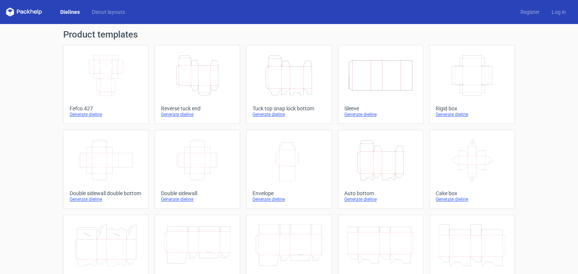
click at [366, 85] on icon "Width Depth Height" at bounding box center [380, 76] width 67 height 42
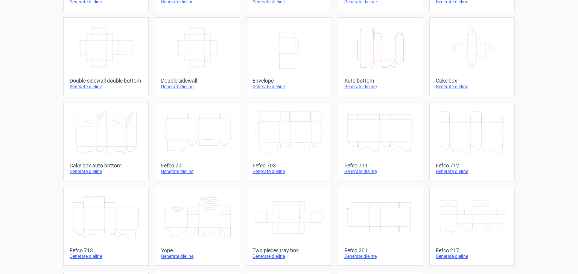
scroll to position [150, 0]
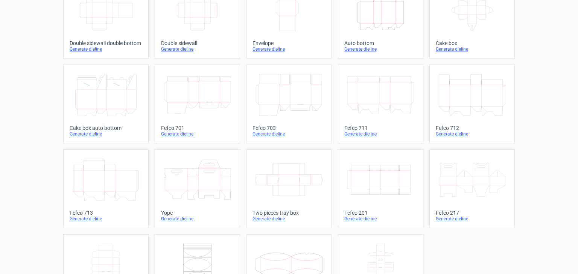
click at [396, 183] on icon "Width Depth Height" at bounding box center [380, 180] width 67 height 42
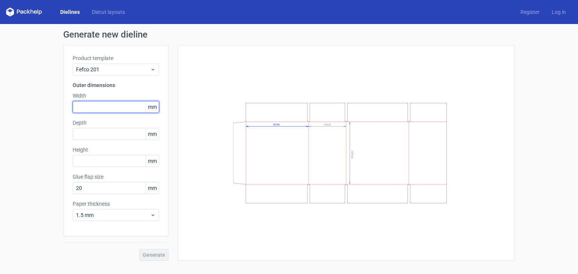
click at [123, 106] on input "text" at bounding box center [116, 107] width 86 height 12
type input "254"
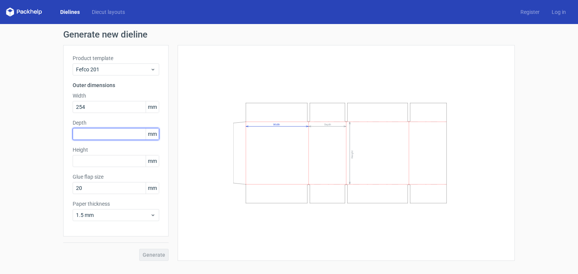
click at [87, 137] on input "text" at bounding box center [116, 134] width 86 height 12
type input "165"
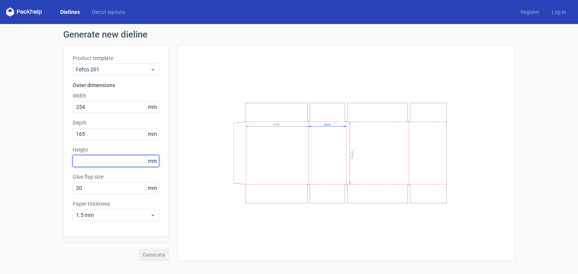
click at [96, 160] on input "text" at bounding box center [116, 161] width 86 height 12
type input "260"
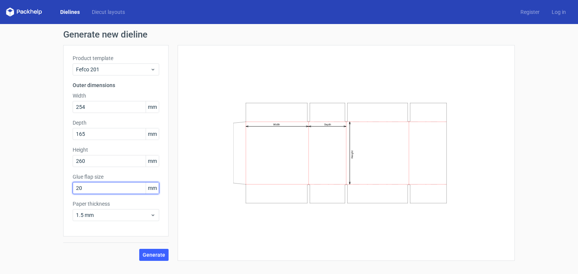
click at [97, 189] on input "20" at bounding box center [116, 188] width 86 height 12
drag, startPoint x: 78, startPoint y: 189, endPoint x: 60, endPoint y: 188, distance: 17.7
click at [60, 188] on div "Generate new dieline Product template Fefco 201 Outer dimensions Width 254 mm D…" at bounding box center [289, 145] width 578 height 243
type input "30"
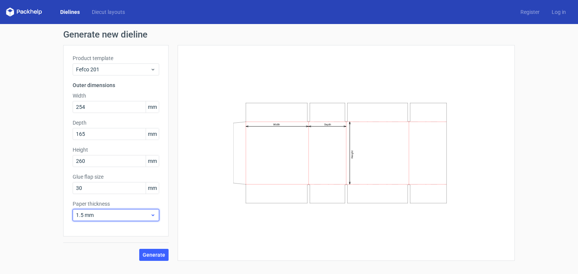
click at [107, 216] on span "1.5 mm" at bounding box center [113, 216] width 74 height 8
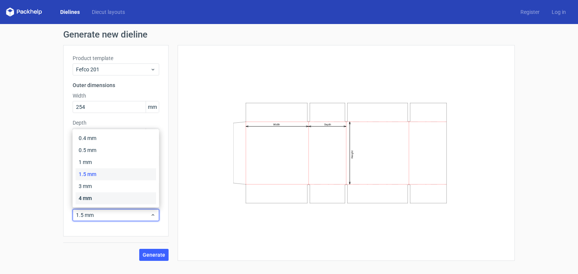
click at [92, 201] on div "4 mm" at bounding box center [116, 199] width 80 height 12
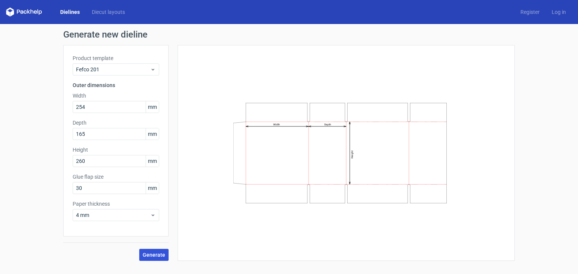
click at [157, 250] on button "Generate" at bounding box center [153, 255] width 29 height 12
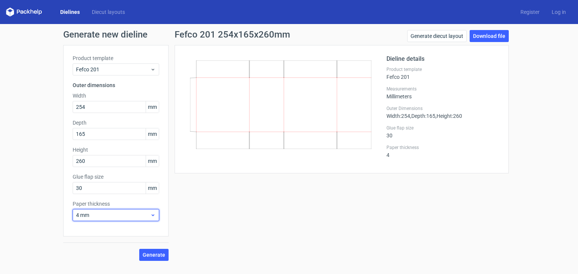
click at [102, 215] on span "4 mm" at bounding box center [113, 216] width 74 height 8
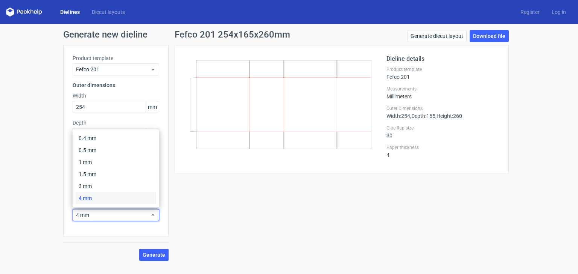
click at [89, 233] on div "Product template Fefco 201 Outer dimensions Width 254 mm Depth 165 mm Height 26…" at bounding box center [115, 141] width 105 height 192
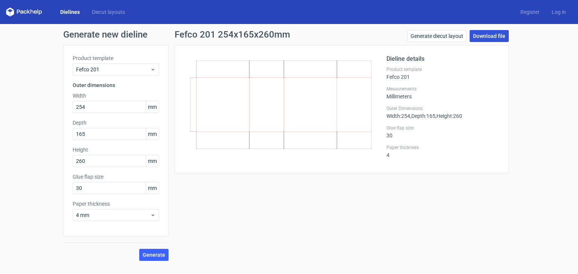
click at [492, 36] on link "Download file" at bounding box center [488, 36] width 39 height 12
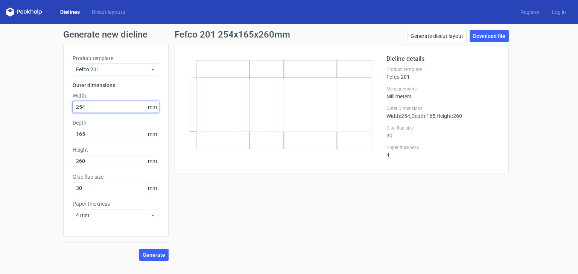
drag, startPoint x: 89, startPoint y: 104, endPoint x: 24, endPoint y: 97, distance: 65.1
click at [26, 98] on div "Generate new dieline Product template Fefco 201 Outer dimensions Width 254 mm D…" at bounding box center [289, 145] width 578 height 243
type input "265"
click at [139, 249] on button "Generate" at bounding box center [153, 255] width 29 height 12
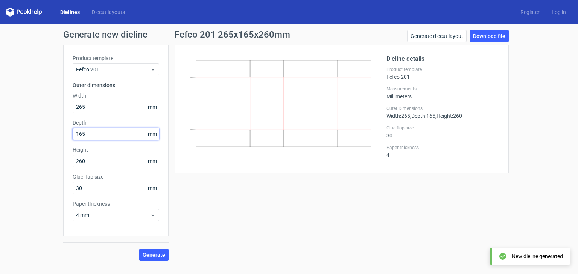
drag, startPoint x: 85, startPoint y: 136, endPoint x: 0, endPoint y: 117, distance: 86.9
click at [0, 117] on div "Generate new dieline Product template Fefco 201 Outer dimensions Width 265 mm D…" at bounding box center [289, 145] width 578 height 243
type input "205"
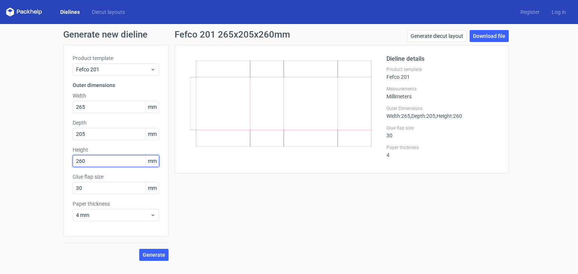
click at [97, 162] on input "260" at bounding box center [116, 161] width 86 height 12
drag, startPoint x: 88, startPoint y: 160, endPoint x: 21, endPoint y: 157, distance: 66.6
click at [21, 157] on div "Generate new dieline Product template Fefco 201 Outer dimensions Width 265 mm D…" at bounding box center [289, 145] width 578 height 243
type input "210"
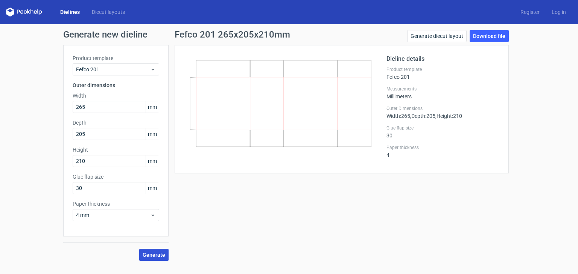
click at [153, 253] on span "Generate" at bounding box center [153, 255] width 23 height 5
click at [502, 36] on link "Download file" at bounding box center [488, 36] width 39 height 12
